Goal: Task Accomplishment & Management: Manage account settings

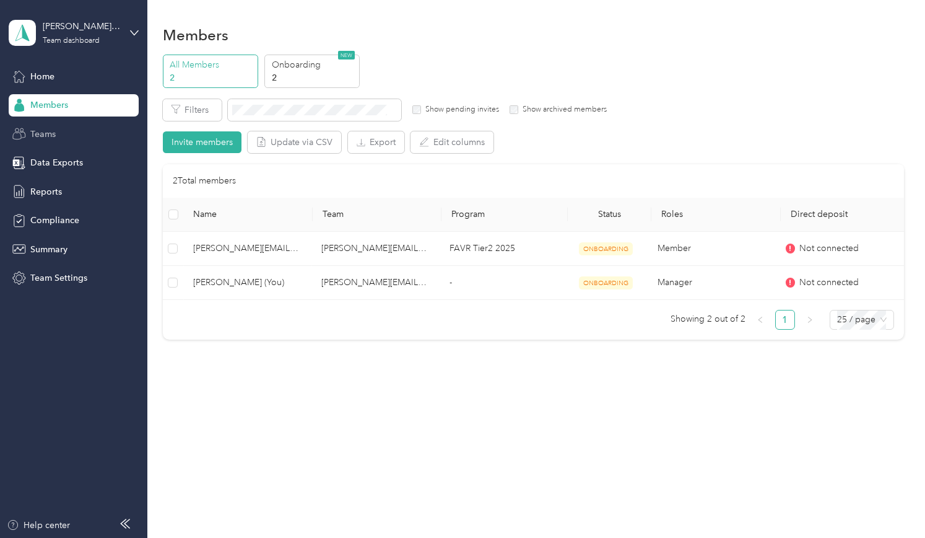
click at [28, 133] on div "Teams" at bounding box center [74, 134] width 130 height 22
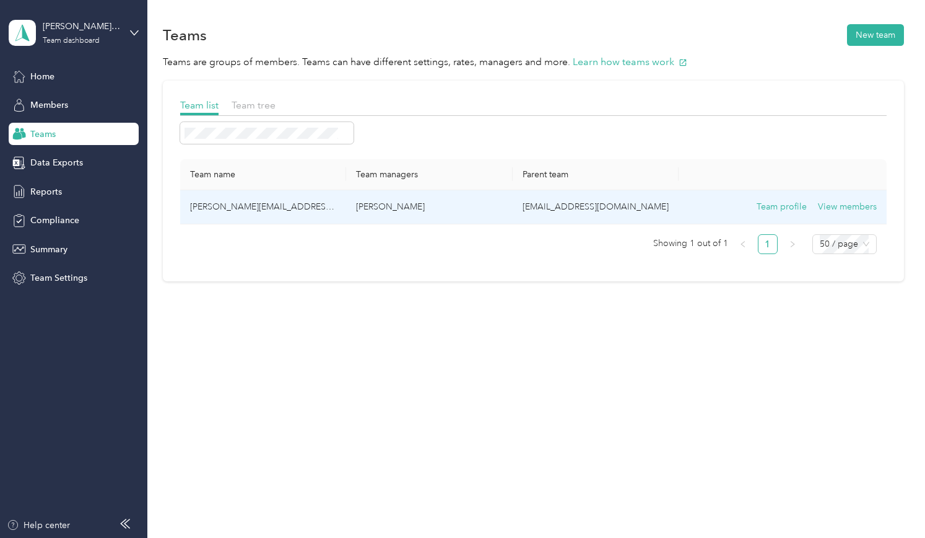
click at [237, 211] on td "[PERSON_NAME][EMAIL_ADDRESS][PERSON_NAME][DOMAIN_NAME]" at bounding box center [263, 207] width 166 height 34
